Goal: Understand process/instructions: Learn about a topic

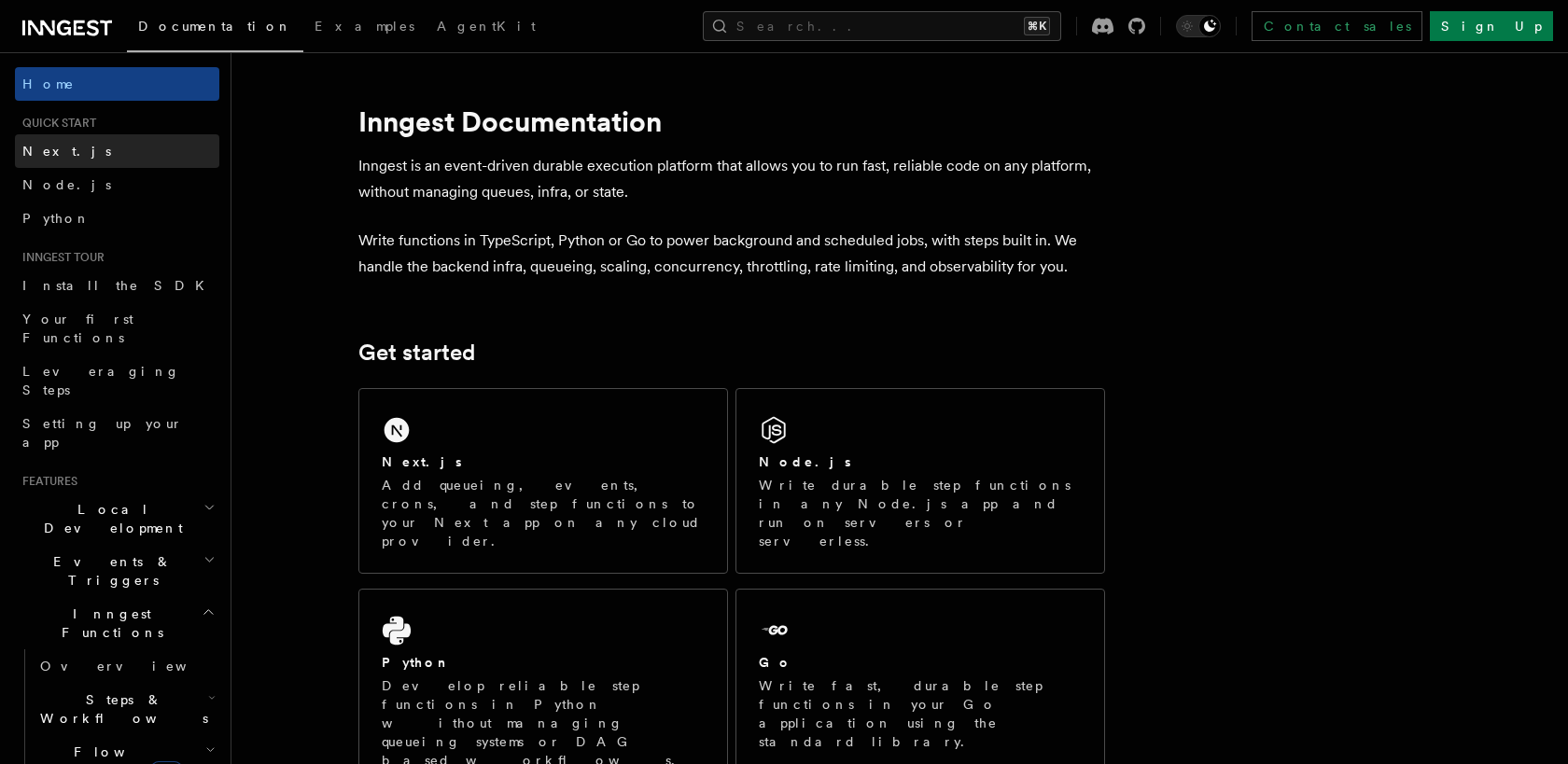
click at [88, 141] on link "Next.js" at bounding box center [116, 151] width 205 height 34
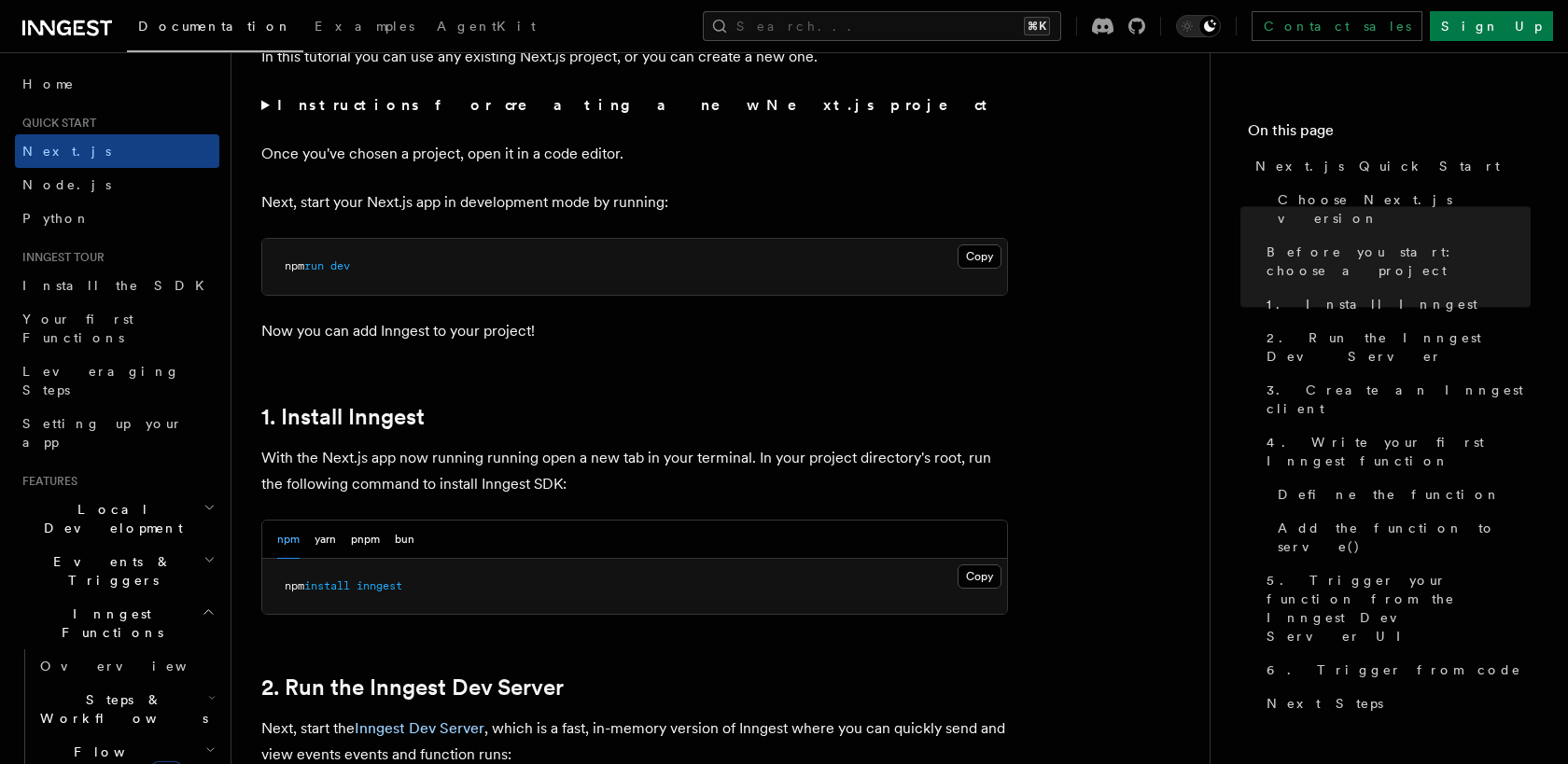
scroll to position [745, 0]
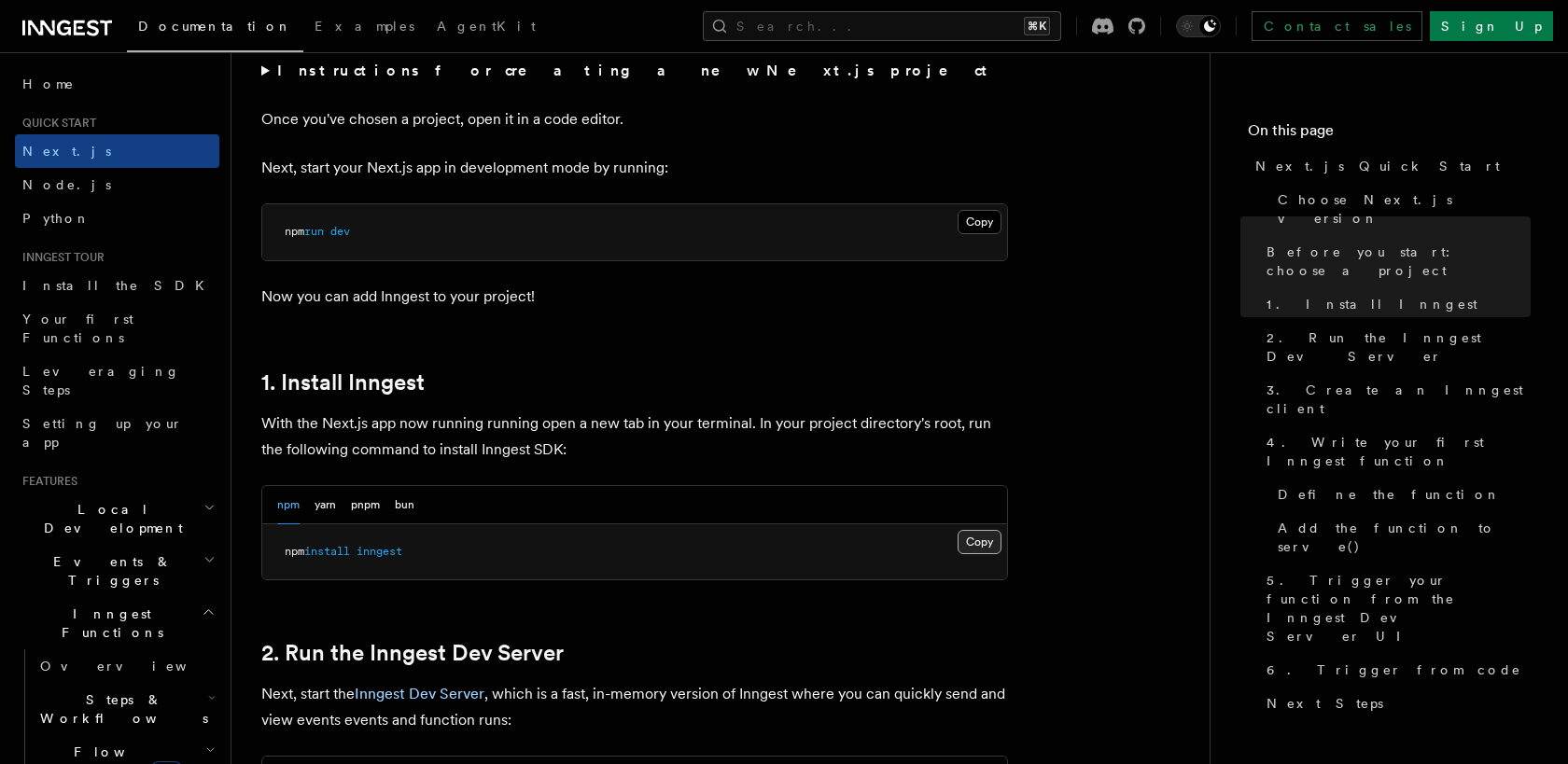
click at [991, 537] on button "Copy Copied" at bounding box center [979, 542] width 44 height 24
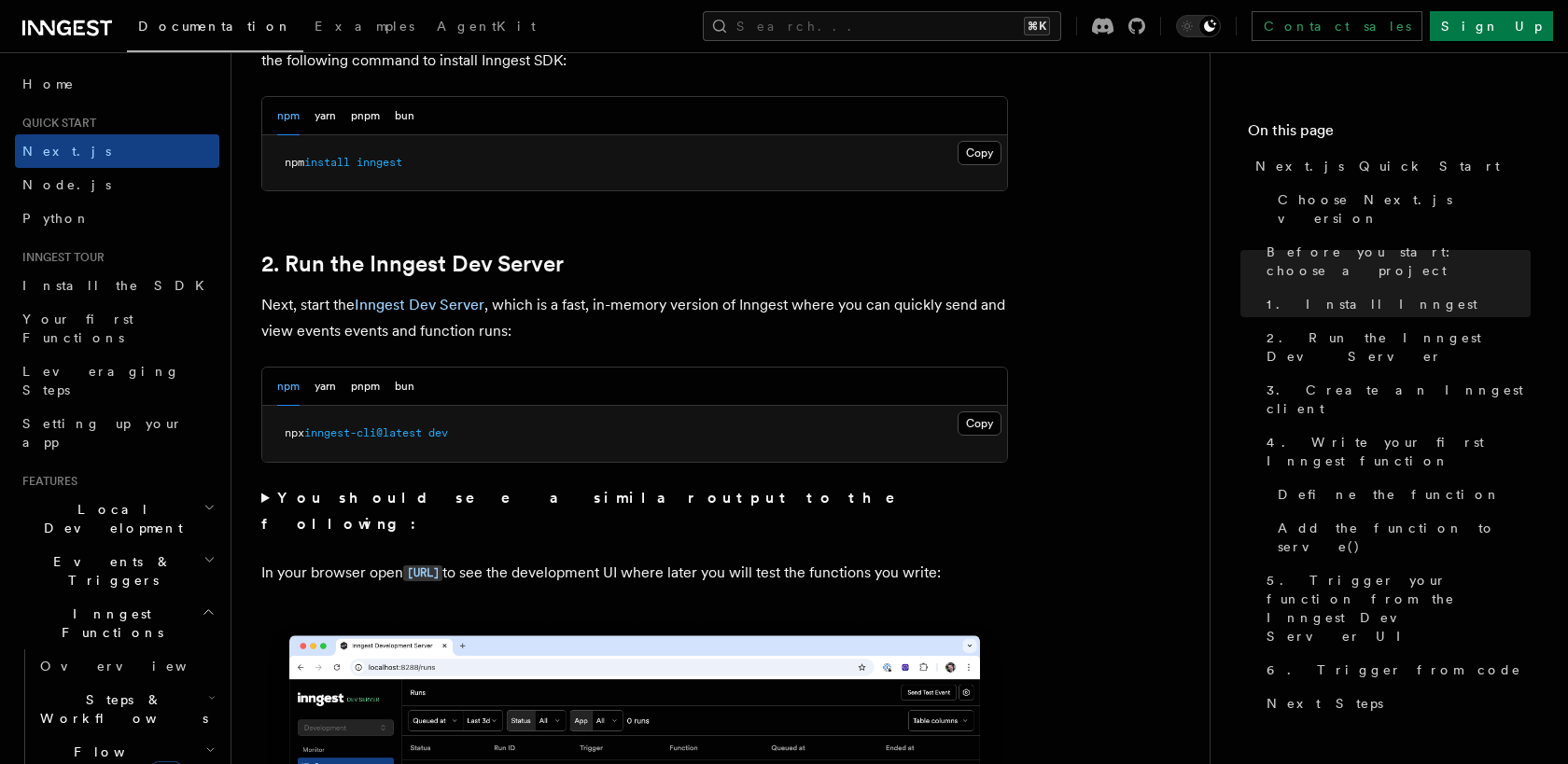
scroll to position [1135, 0]
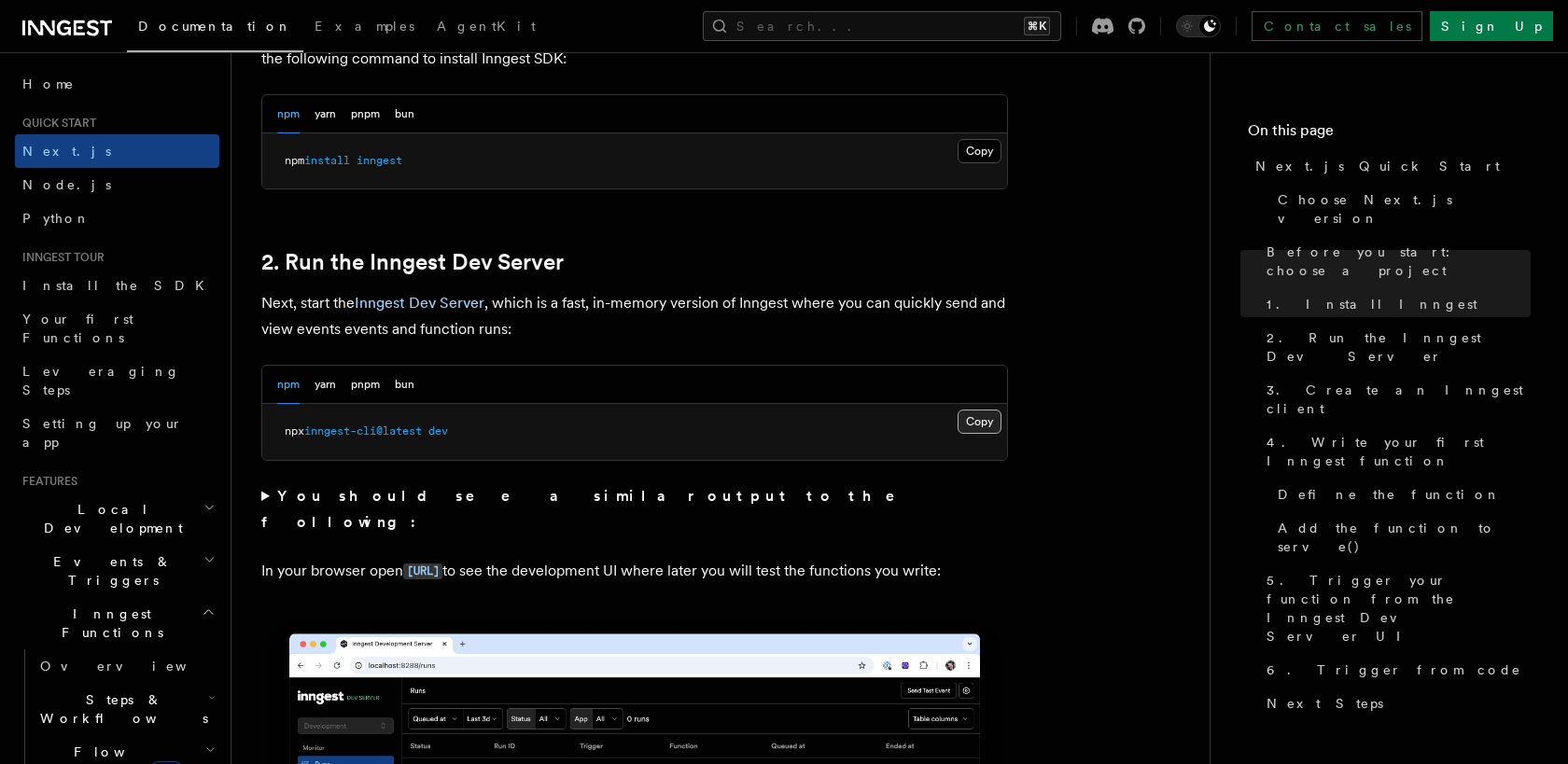
click at [984, 432] on button "Copy Copied" at bounding box center [979, 422] width 44 height 24
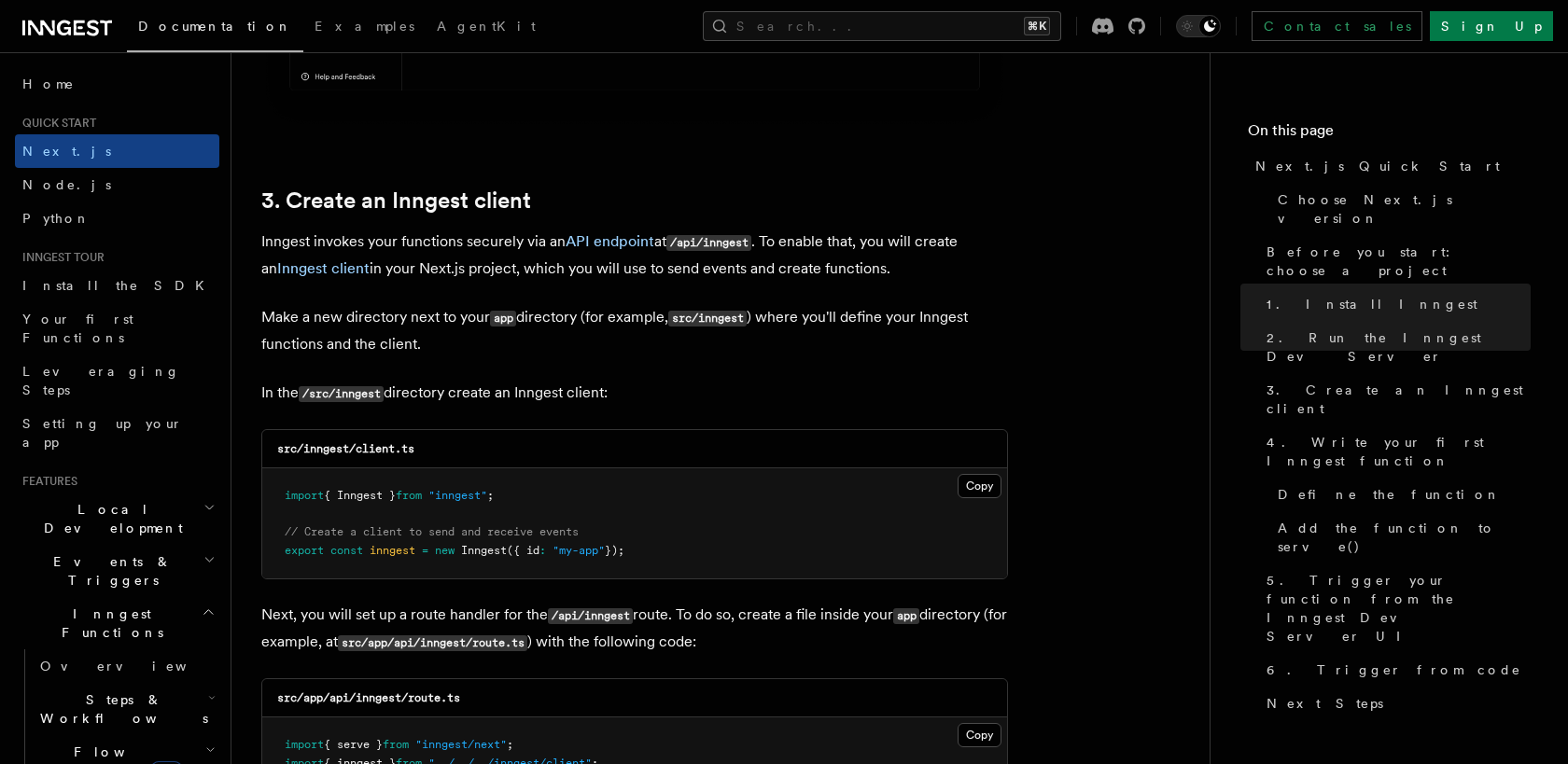
scroll to position [2093, 0]
click at [967, 482] on button "Copy Copied" at bounding box center [979, 484] width 44 height 24
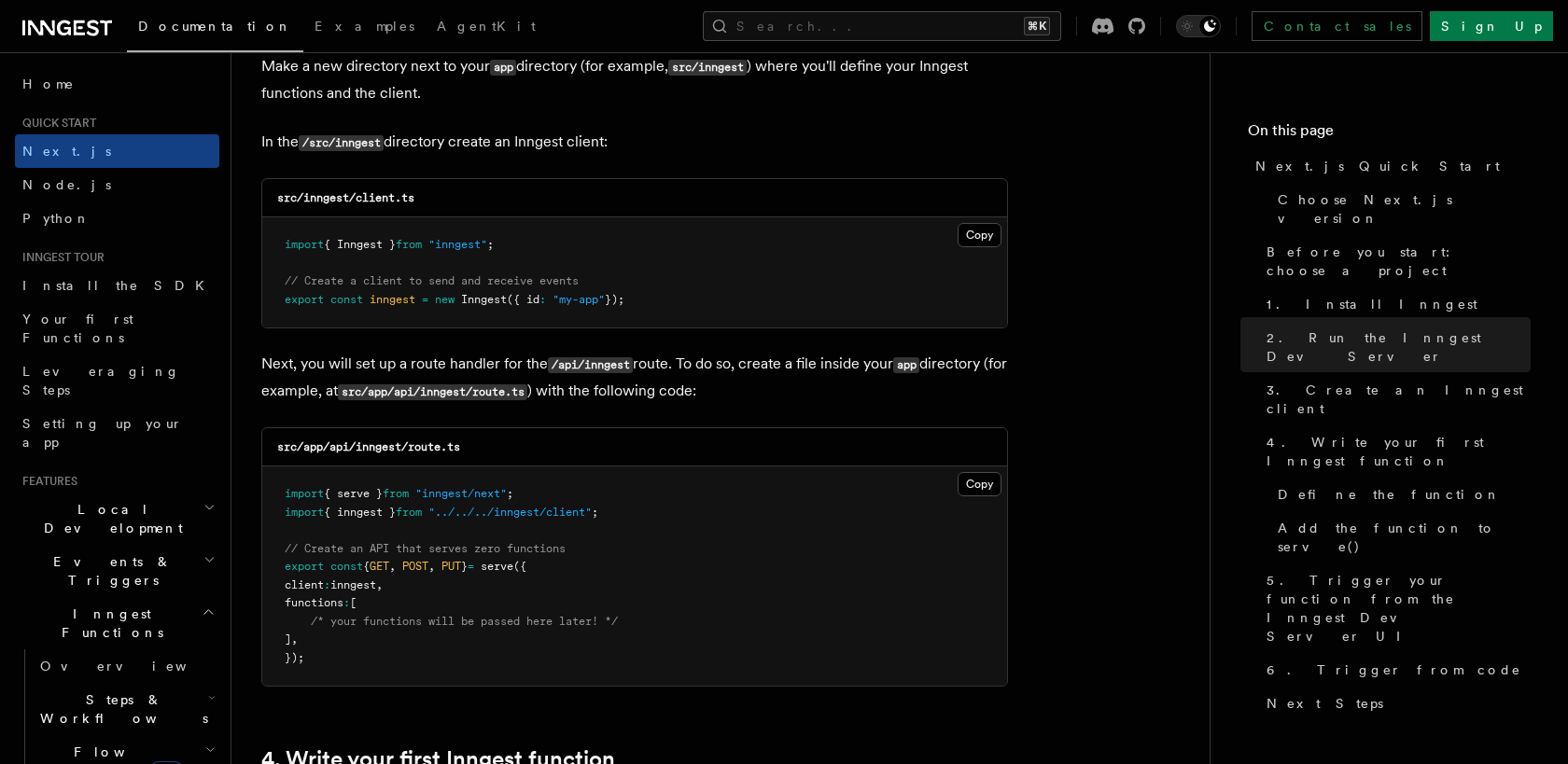
scroll to position [2345, 0]
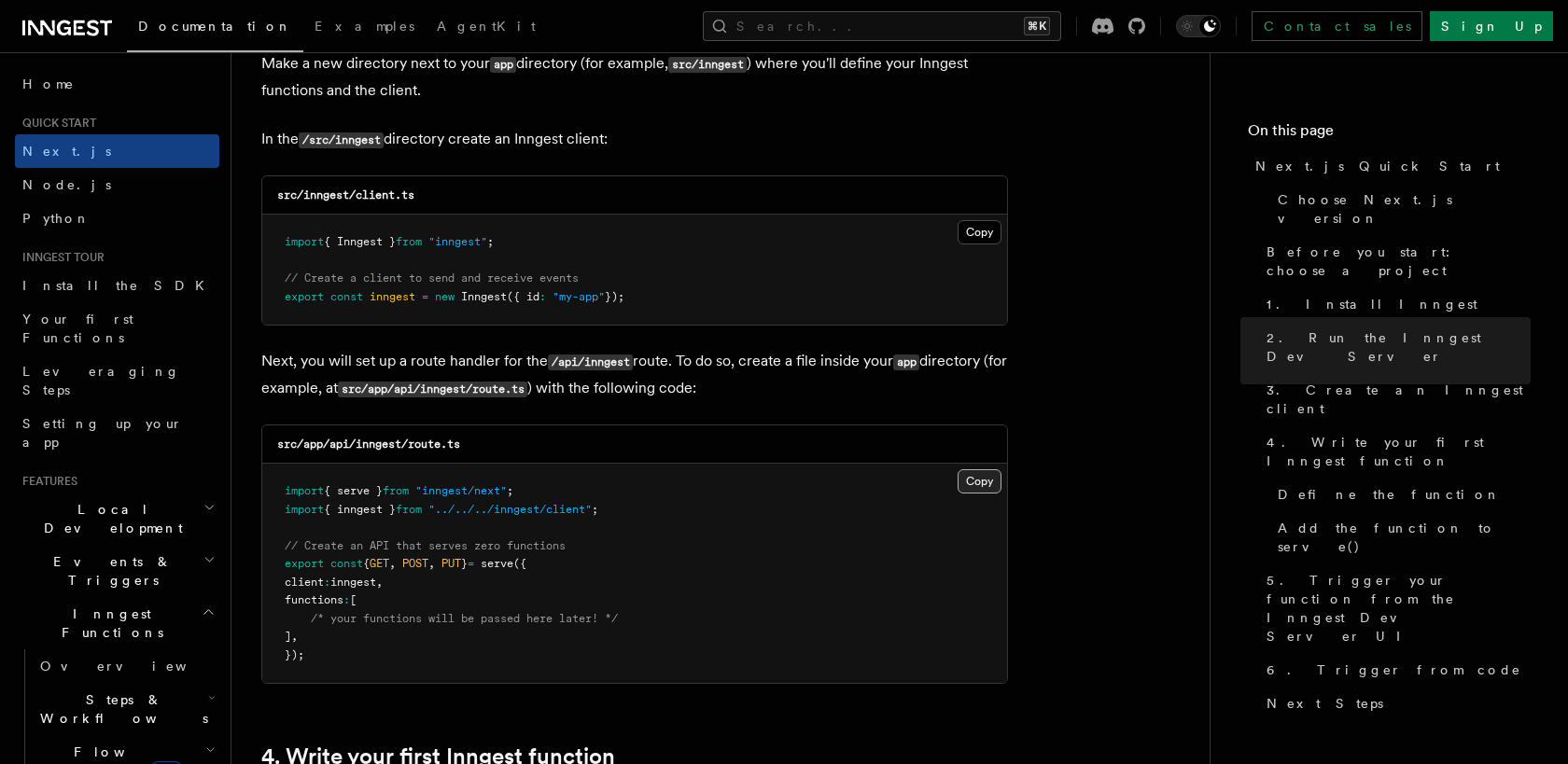
click at [988, 486] on button "Copy Copied" at bounding box center [979, 481] width 44 height 24
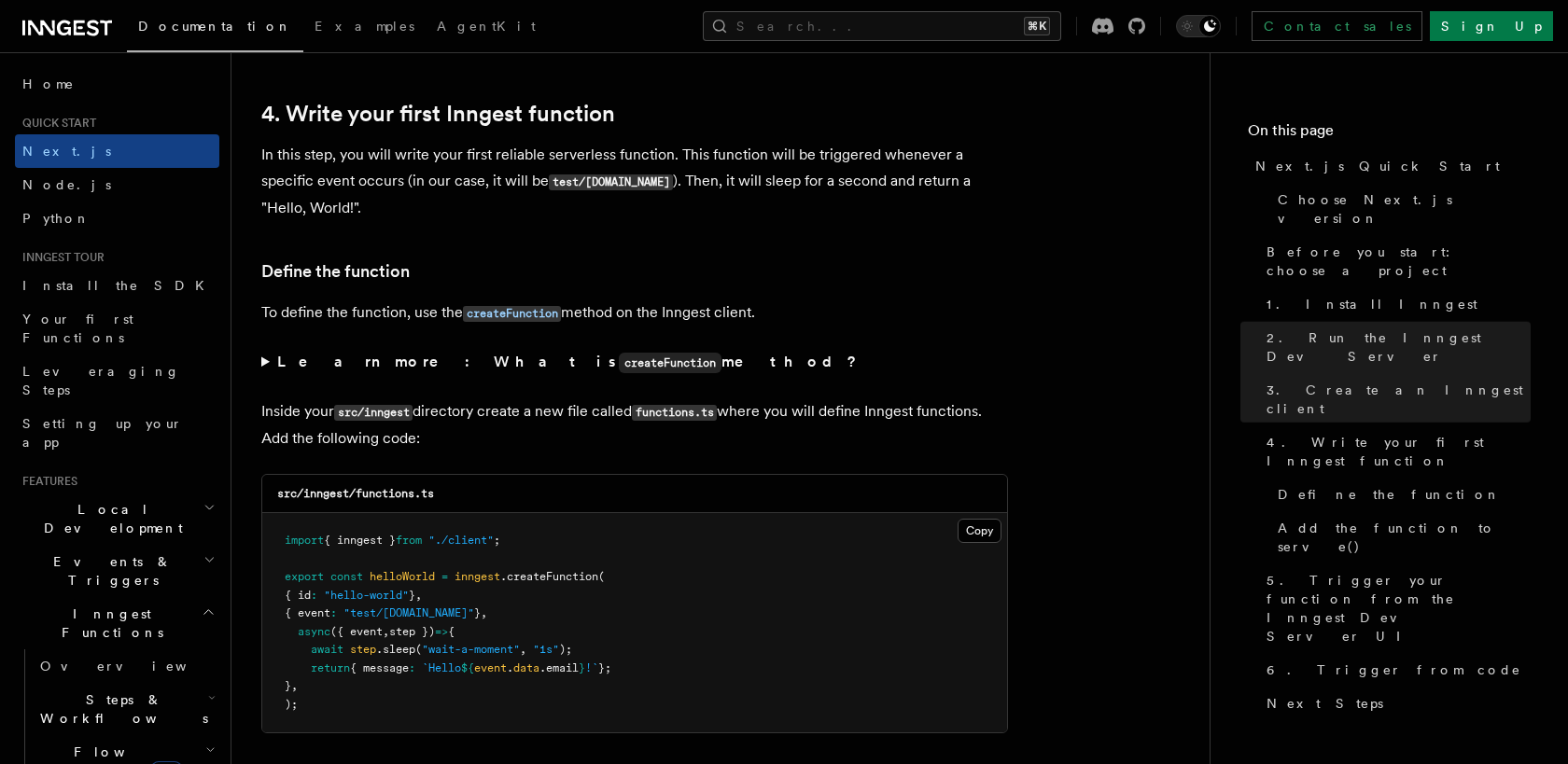
scroll to position [3019, 0]
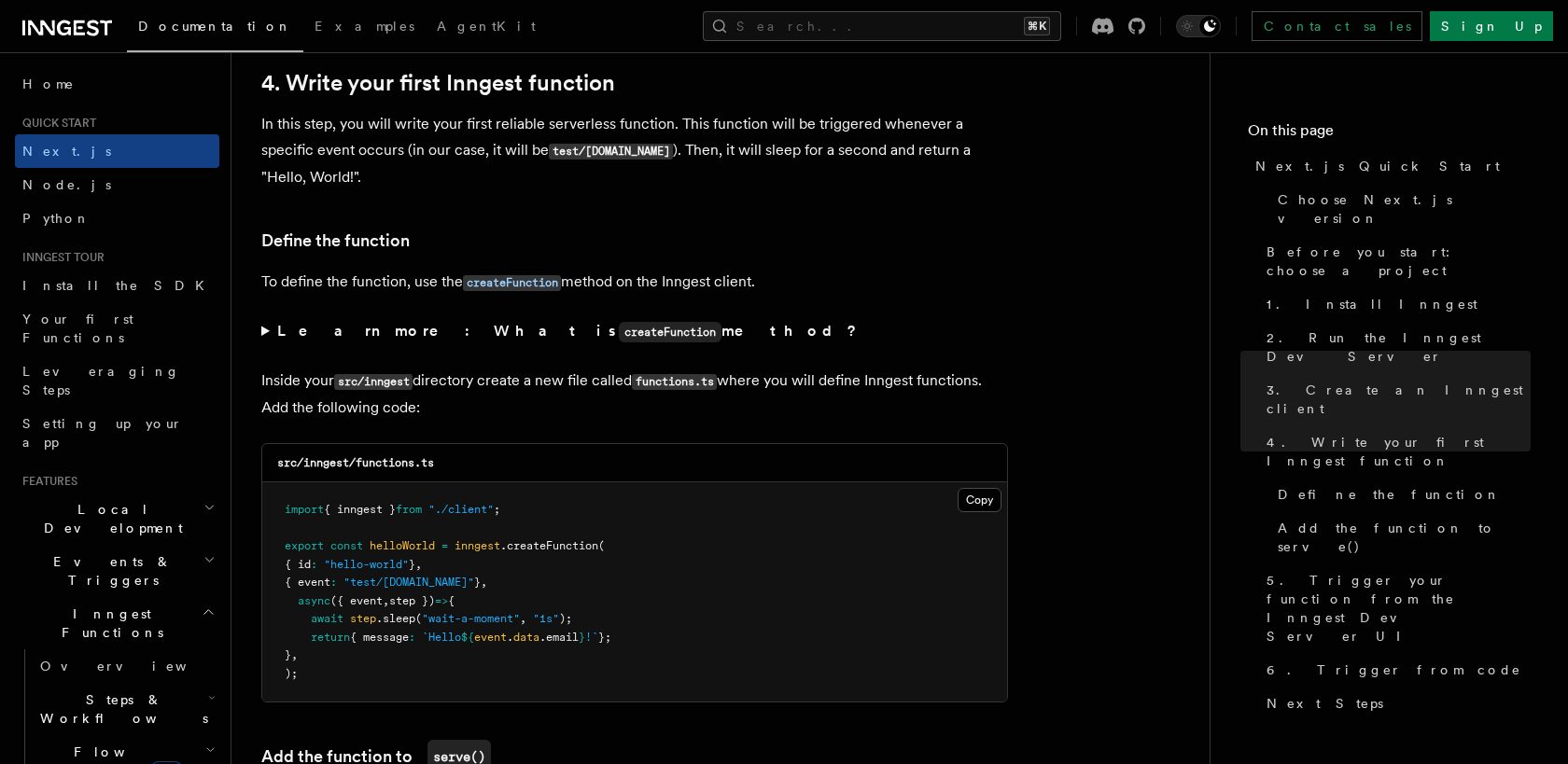
click at [1007, 509] on pre "import { inngest } from "./client" ; export const helloWorld = inngest .createF…" at bounding box center [634, 592] width 745 height 219
click at [980, 509] on button "Copy Copied" at bounding box center [979, 499] width 44 height 24
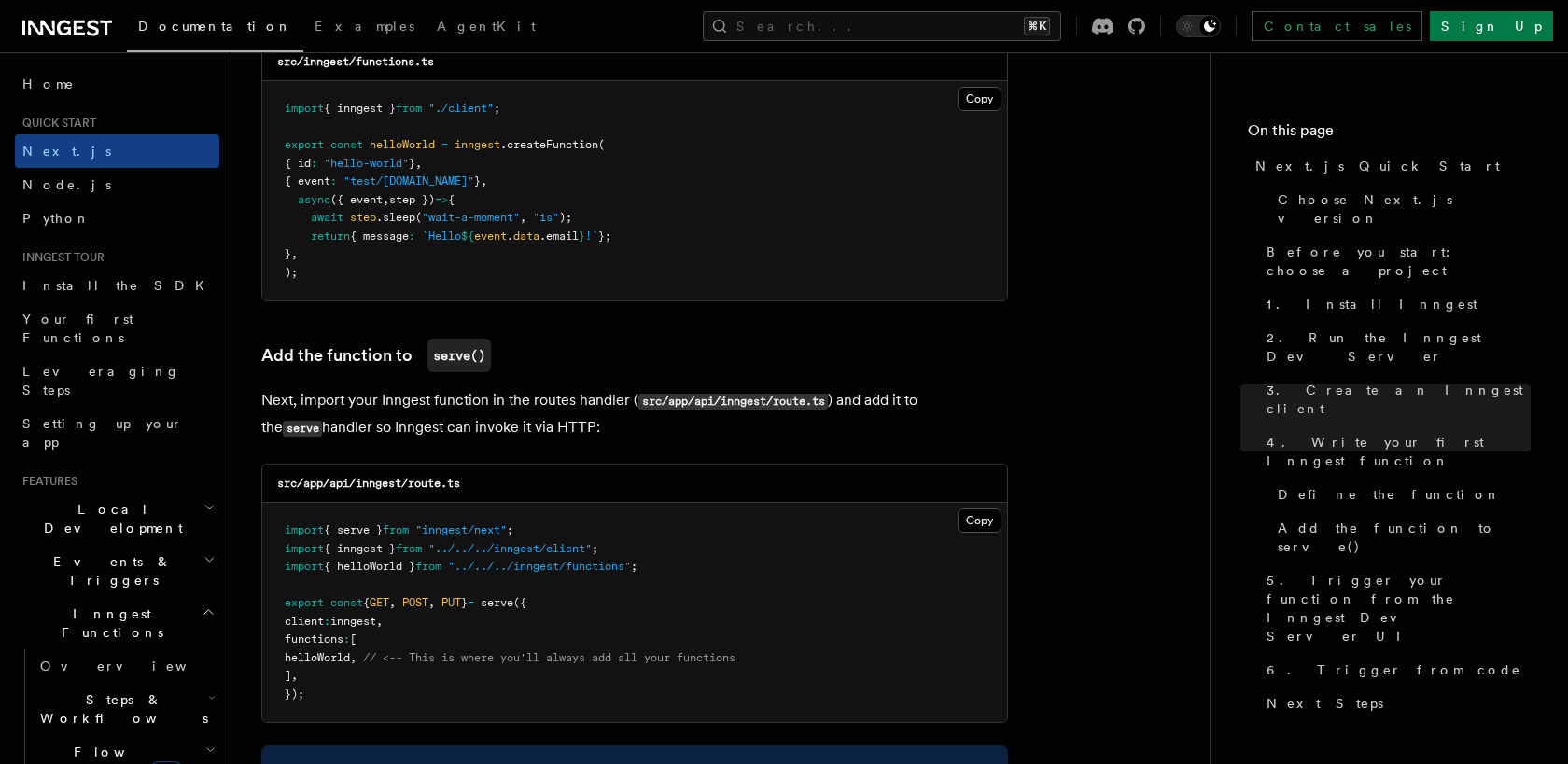
scroll to position [3450, 0]
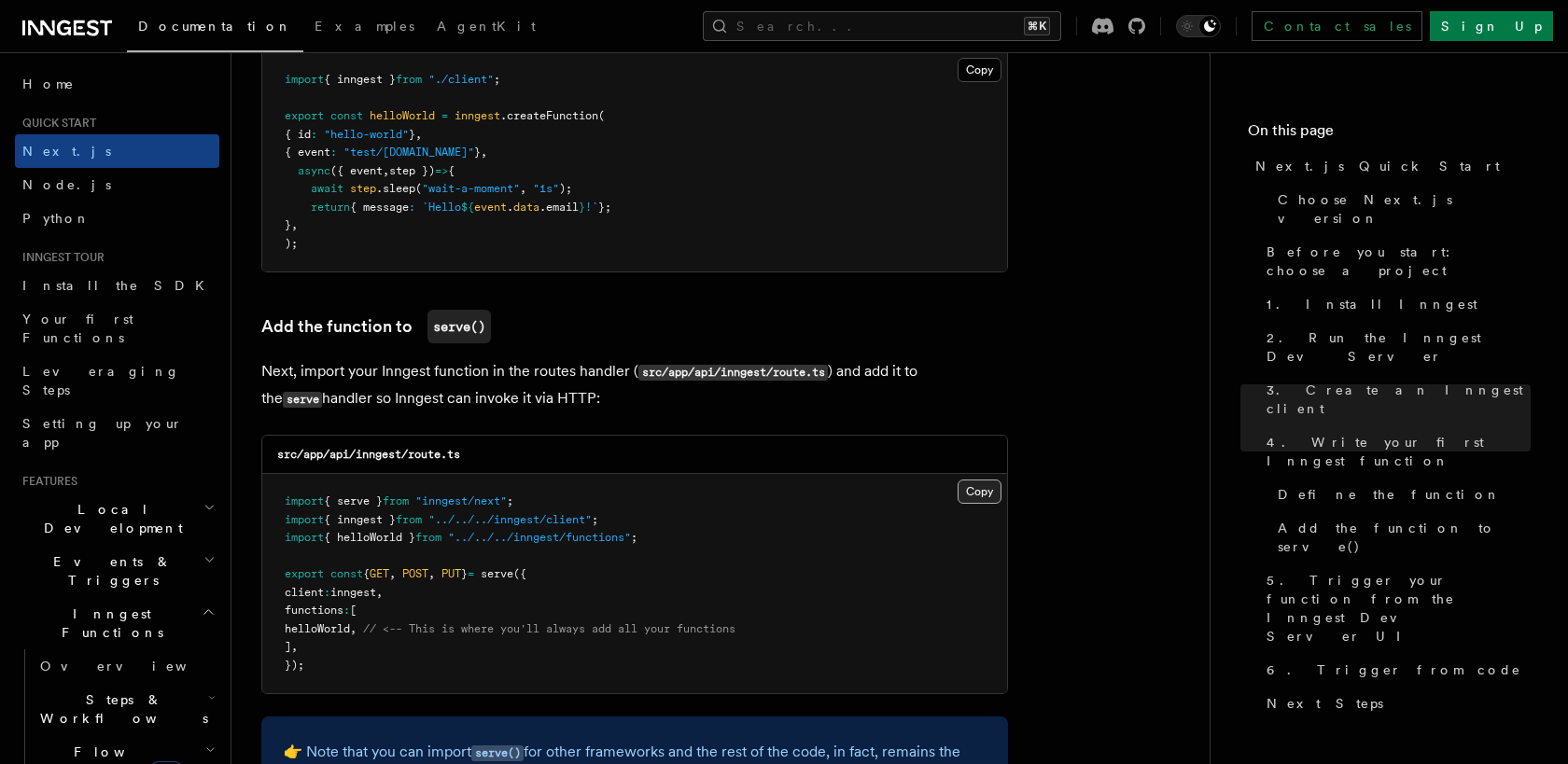
click at [986, 494] on button "Copy Copied" at bounding box center [979, 492] width 44 height 24
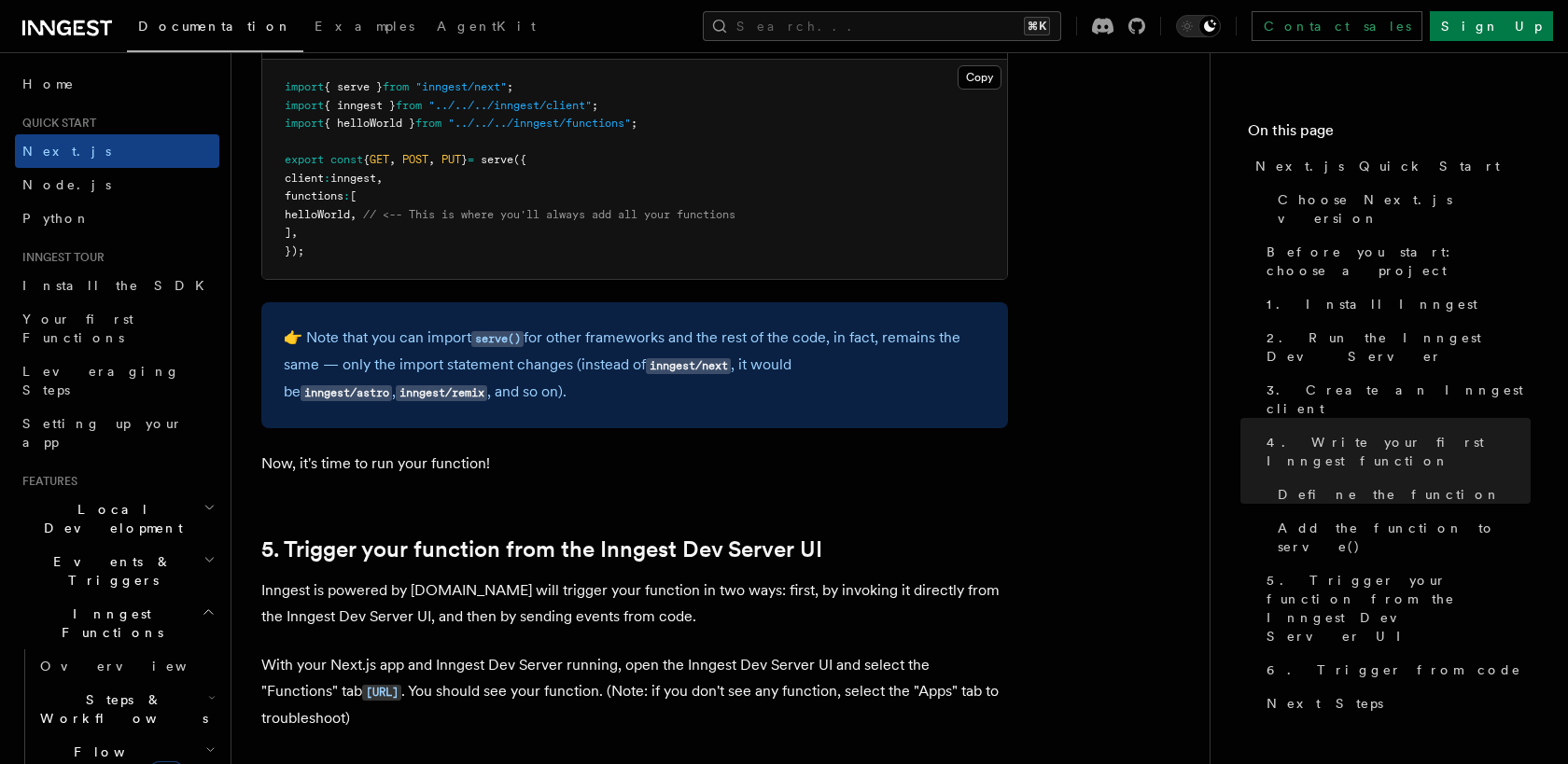
scroll to position [3863, 0]
